Goal: Transaction & Acquisition: Purchase product/service

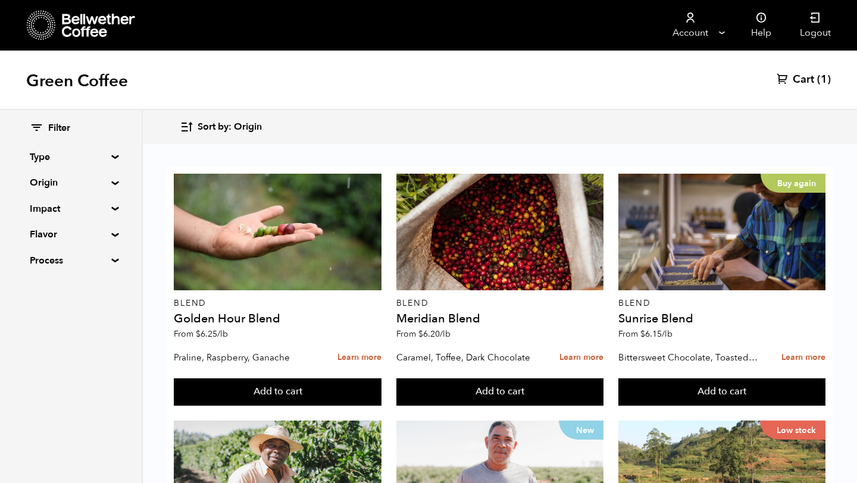
scroll to position [826, 0]
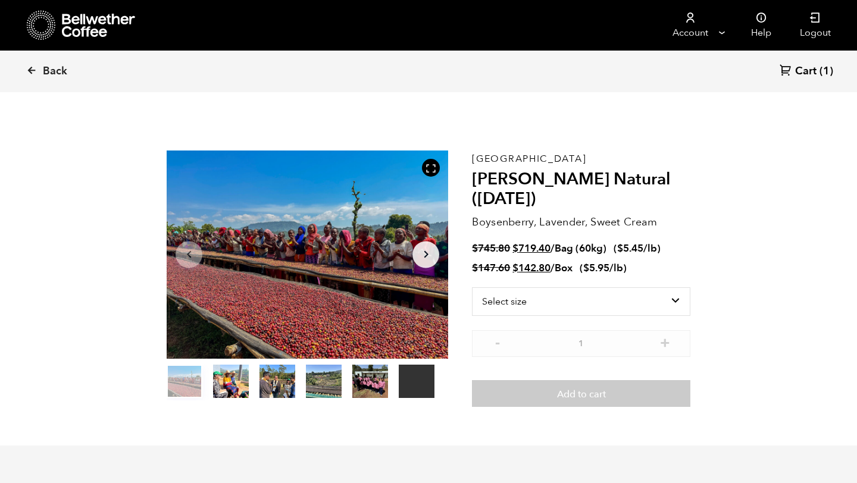
scroll to position [518, 509]
click at [652, 299] on select "Select size Bag (60kg) (132 lbs) Box (24 lbs)" at bounding box center [581, 301] width 218 height 29
select select "box"
click at [472, 287] on select "Select size Bag (60kg) (132 lbs) Box (24 lbs)" at bounding box center [581, 301] width 218 height 29
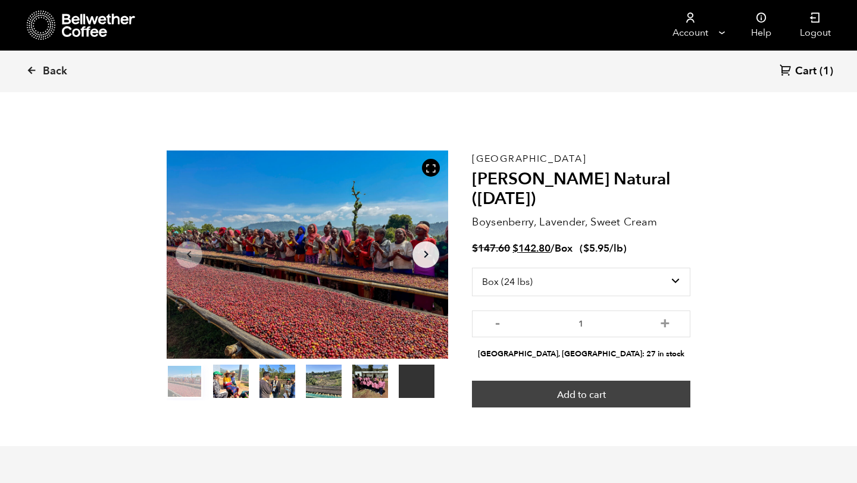
click at [620, 393] on button "Add to cart" at bounding box center [581, 394] width 218 height 27
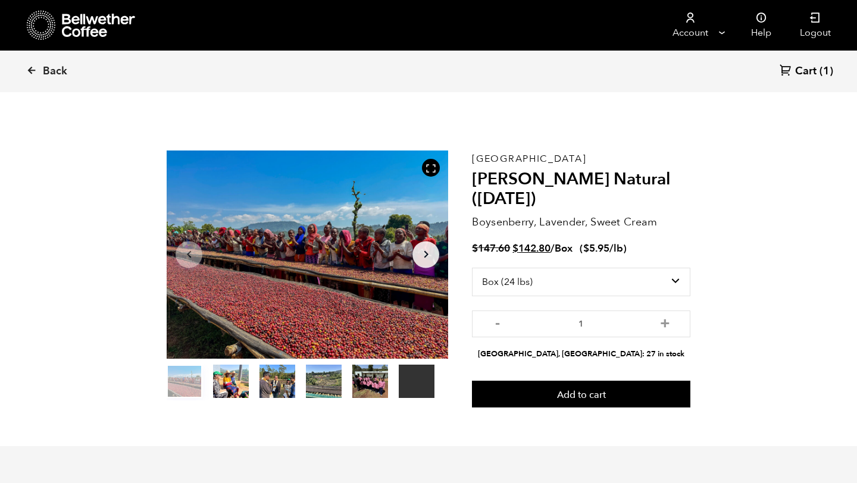
click at [38, 21] on icon at bounding box center [41, 25] width 29 height 30
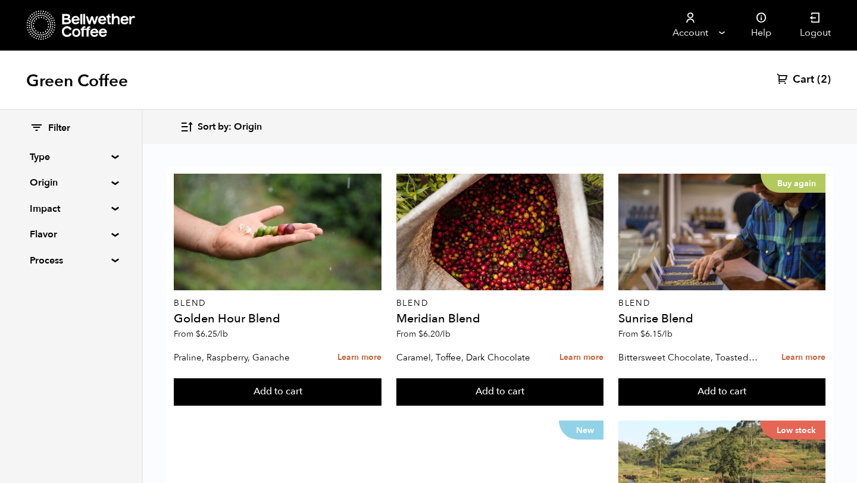
scroll to position [435, 0]
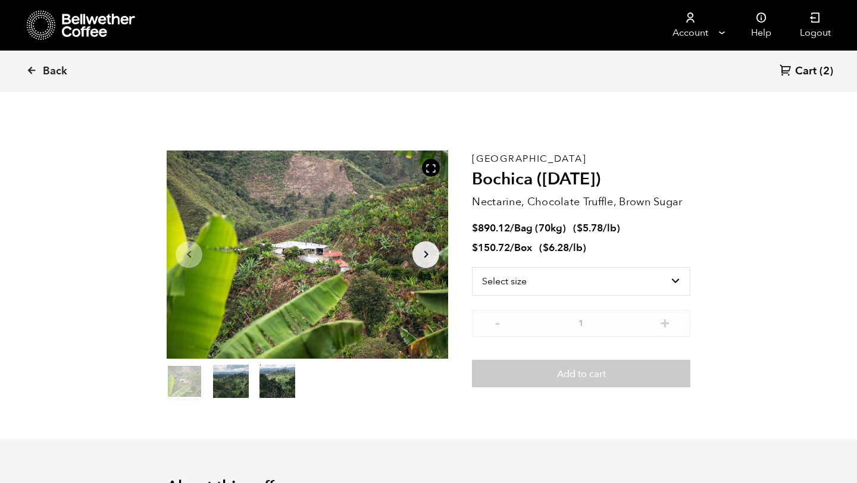
scroll to position [518, 509]
click at [676, 279] on select "Select size Bag (70kg) (154 lbs) Box (24 lbs)" at bounding box center [581, 281] width 218 height 29
select select "box"
click at [472, 267] on select "Select size Bag (70kg) (154 lbs) Box (24 lbs)" at bounding box center [581, 281] width 218 height 29
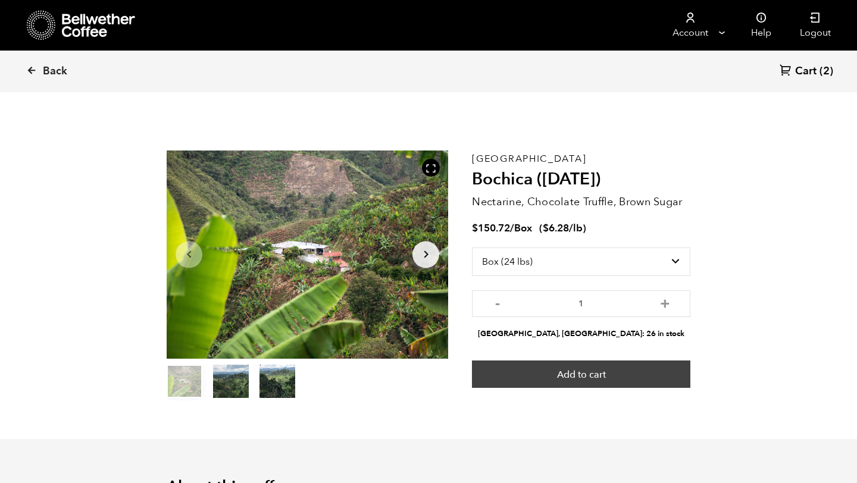
click at [625, 380] on button "Add to cart" at bounding box center [581, 374] width 218 height 27
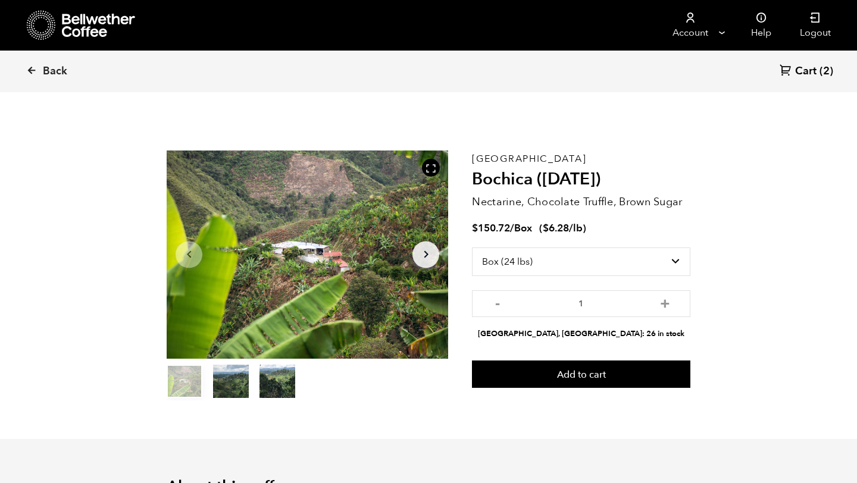
click at [52, 27] on icon at bounding box center [41, 25] width 29 height 30
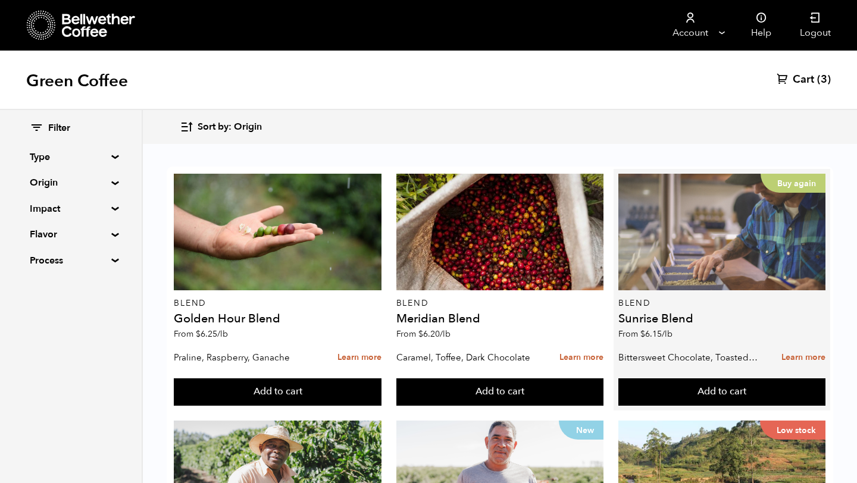
click at [724, 254] on div "Buy again" at bounding box center [721, 232] width 207 height 117
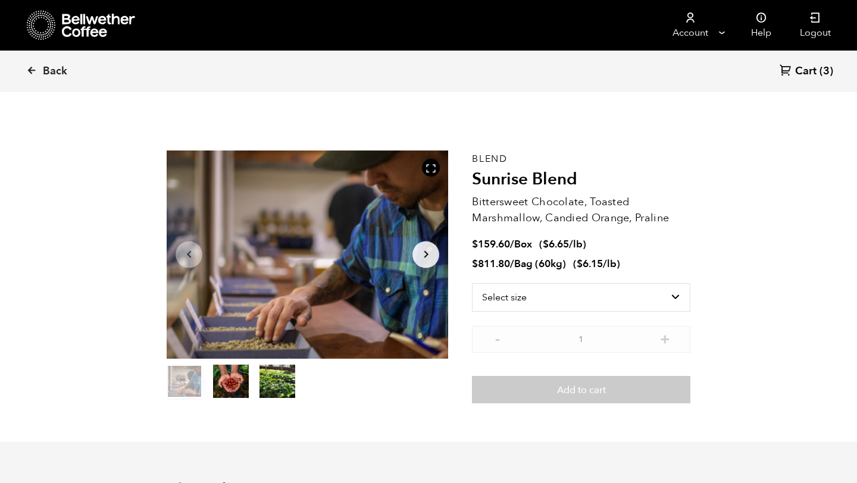
scroll to position [518, 509]
click at [656, 302] on select "Select size Bag (60kg) (132 lbs) Box (24 lbs)" at bounding box center [581, 297] width 218 height 29
select select "box"
click at [472, 283] on select "Select size Bag (60kg) (132 lbs) Box (24 lbs)" at bounding box center [581, 297] width 218 height 29
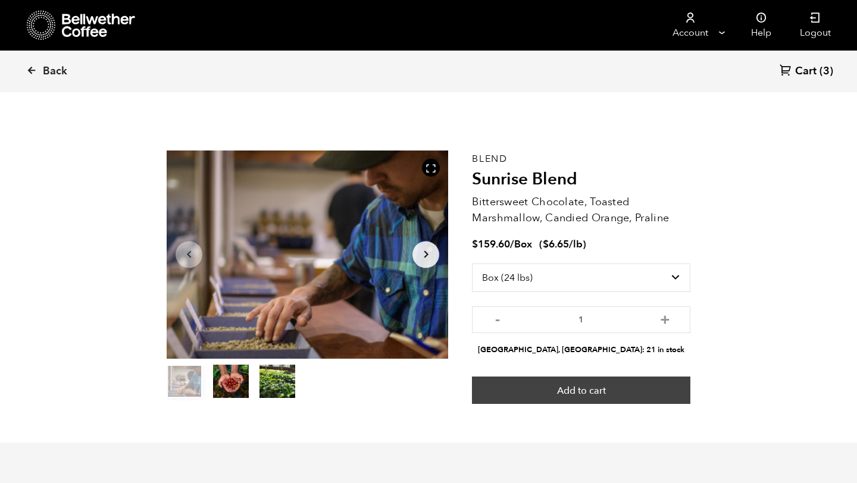
click at [639, 380] on button "Add to cart" at bounding box center [581, 390] width 218 height 27
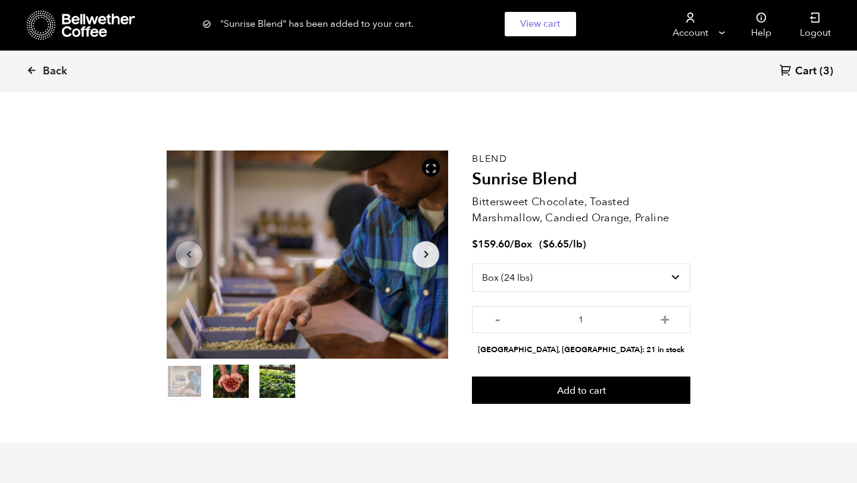
click at [809, 73] on span "Cart" at bounding box center [805, 71] width 21 height 14
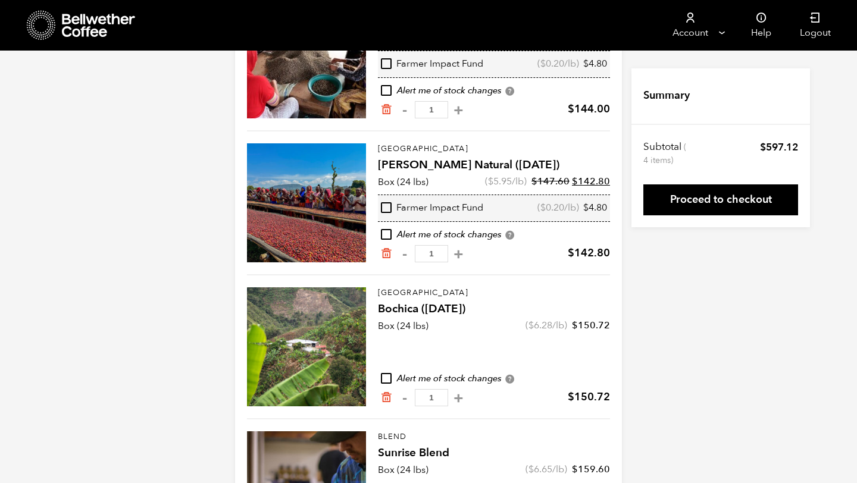
scroll to position [191, 0]
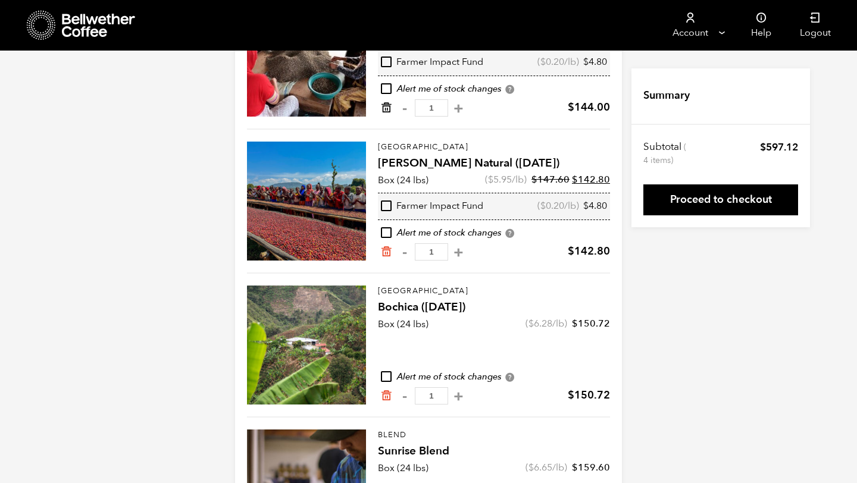
click at [386, 108] on icon "Remove from cart" at bounding box center [386, 108] width 12 height 12
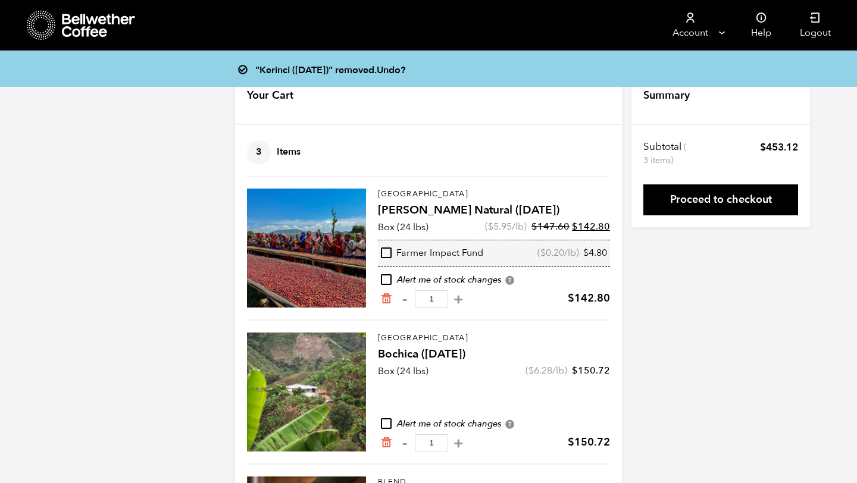
click at [733, 200] on link "Proceed to checkout" at bounding box center [720, 200] width 155 height 31
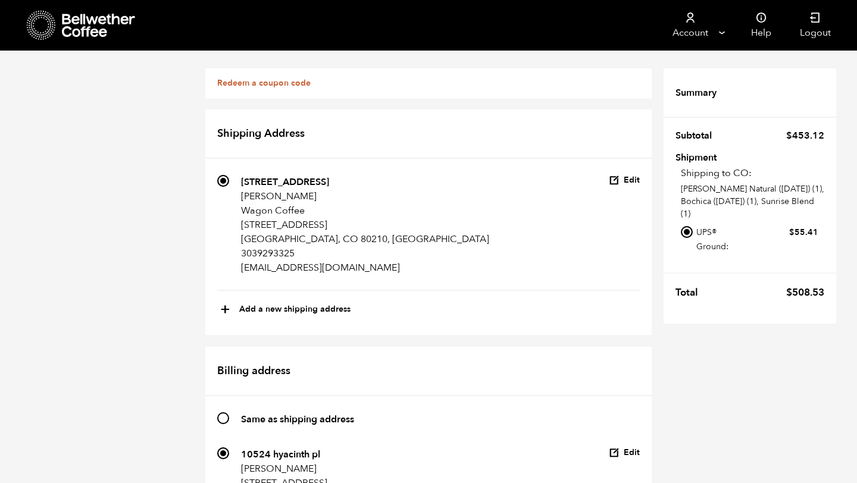
scroll to position [869, 0]
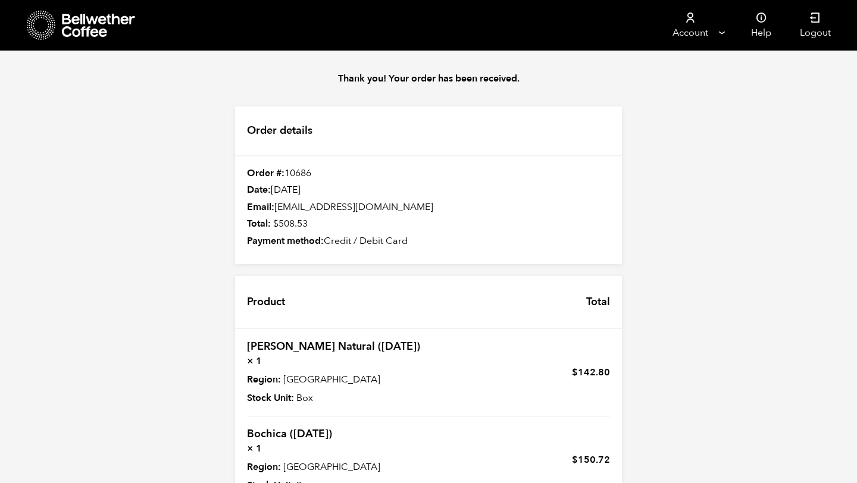
click at [29, 35] on icon at bounding box center [41, 25] width 29 height 30
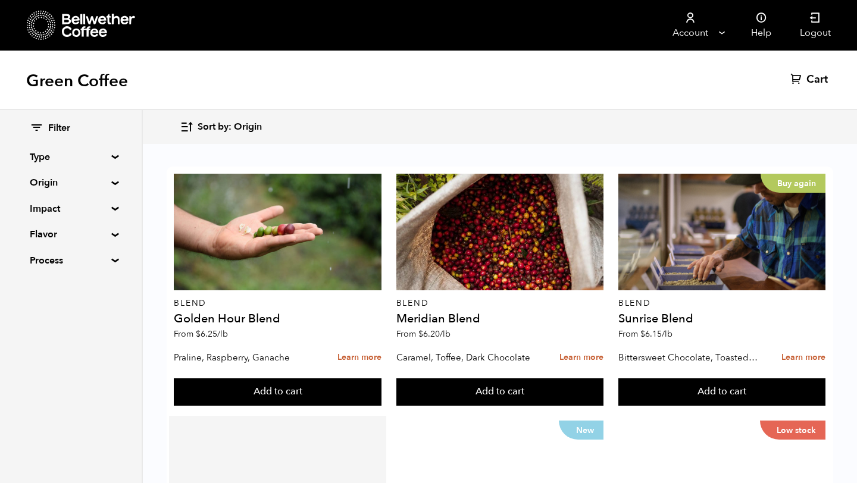
scroll to position [506, 0]
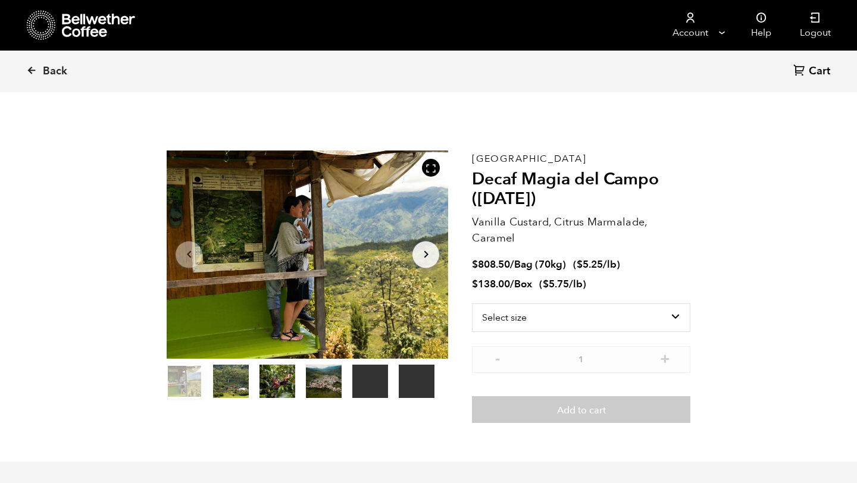
scroll to position [518, 509]
click at [524, 318] on select "Select size Bag (70kg) (154 lbs) Box (24 lbs)" at bounding box center [581, 318] width 218 height 29
select select "box"
click at [472, 304] on select "Select size Bag (70kg) (154 lbs) Box (24 lbs)" at bounding box center [581, 318] width 218 height 29
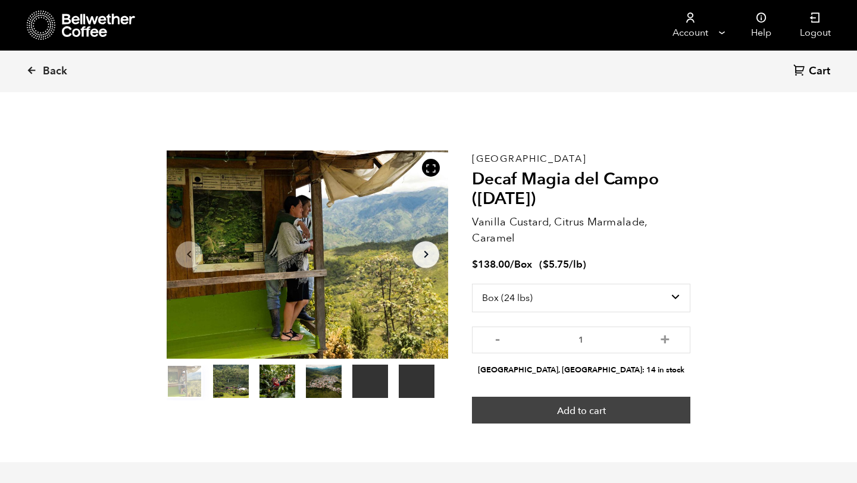
click at [572, 409] on button "Add to cart" at bounding box center [581, 410] width 218 height 27
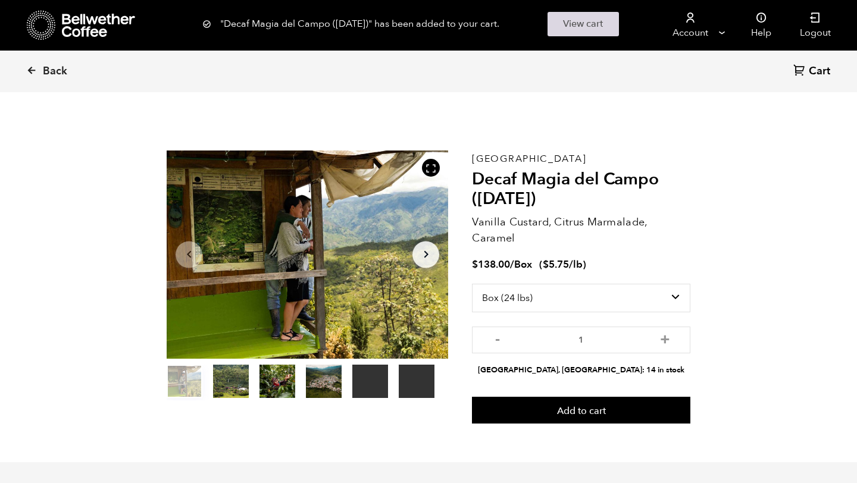
click at [583, 22] on link "View cart" at bounding box center [583, 24] width 71 height 24
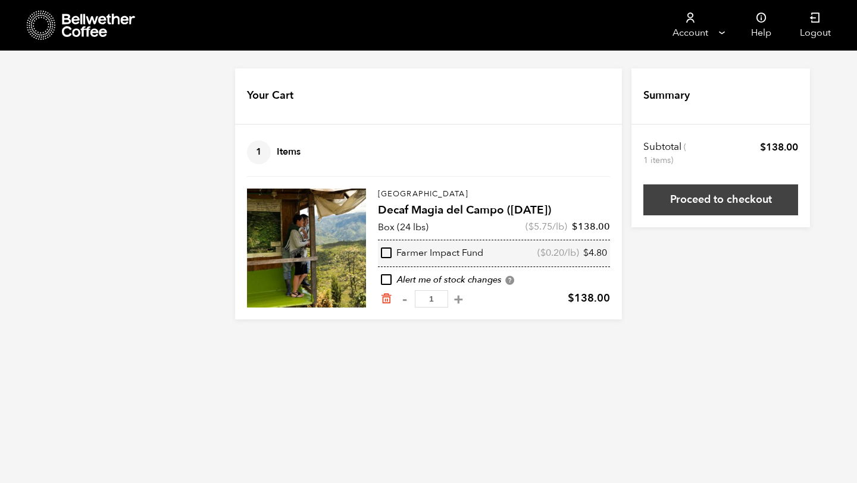
click at [683, 201] on link "Proceed to checkout" at bounding box center [720, 200] width 155 height 31
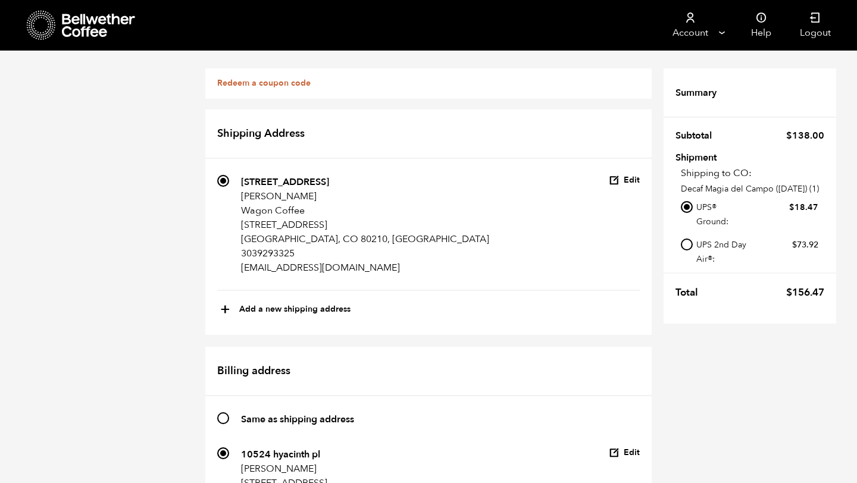
scroll to position [593, 0]
